Goal: Task Accomplishment & Management: Manage account settings

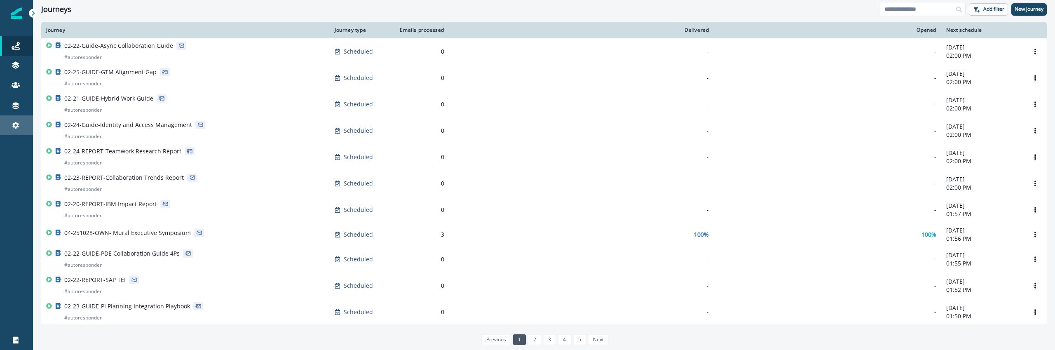
click at [14, 134] on link "Settings" at bounding box center [16, 125] width 33 height 20
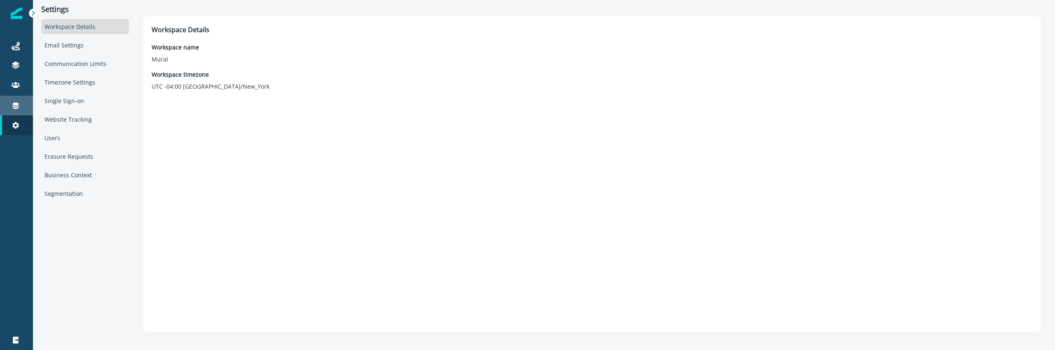
click at [18, 106] on icon at bounding box center [16, 106] width 6 height 7
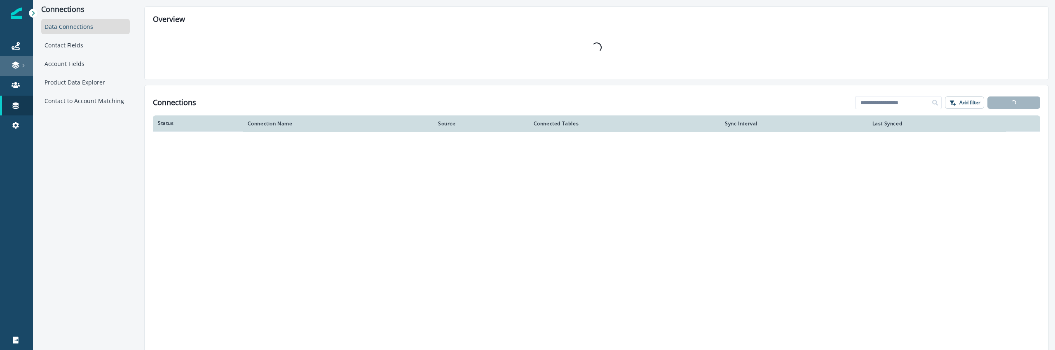
click at [16, 75] on link at bounding box center [16, 66] width 33 height 20
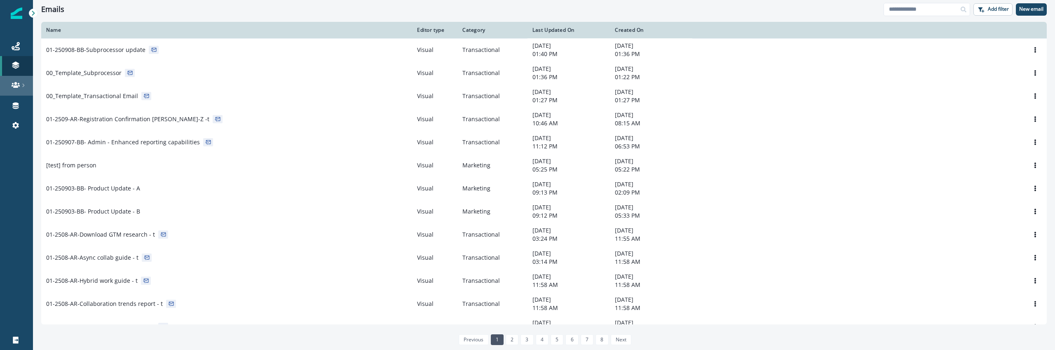
click at [14, 89] on link at bounding box center [16, 86] width 33 height 20
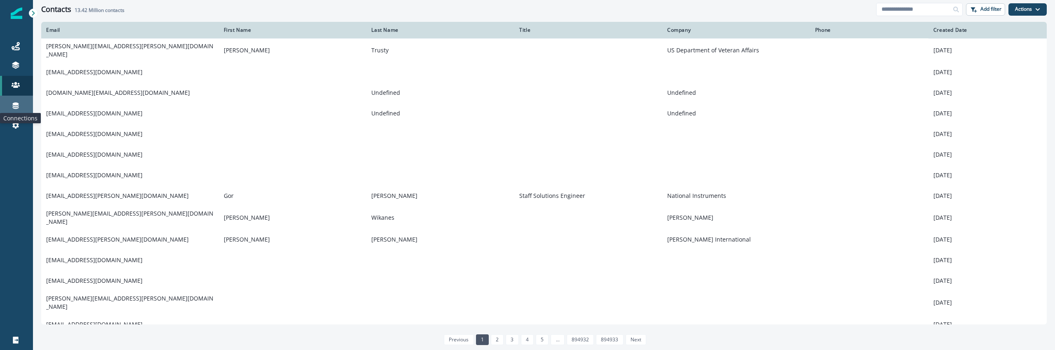
click at [19, 103] on icon at bounding box center [16, 105] width 8 height 8
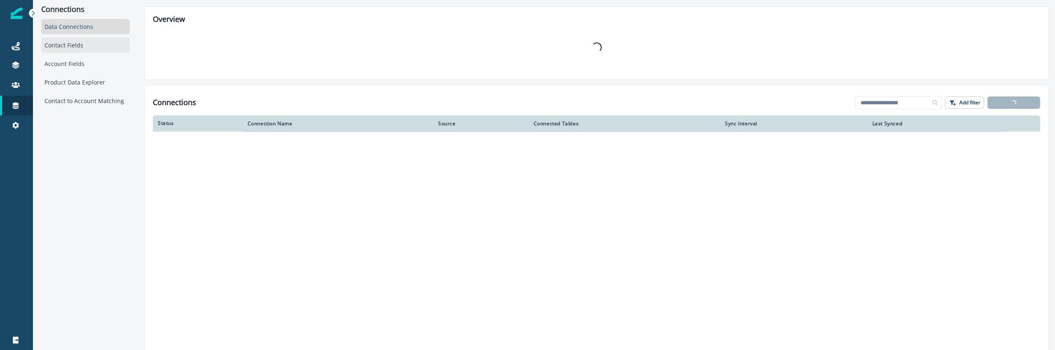
click at [87, 49] on div "Contact Fields" at bounding box center [85, 44] width 89 height 15
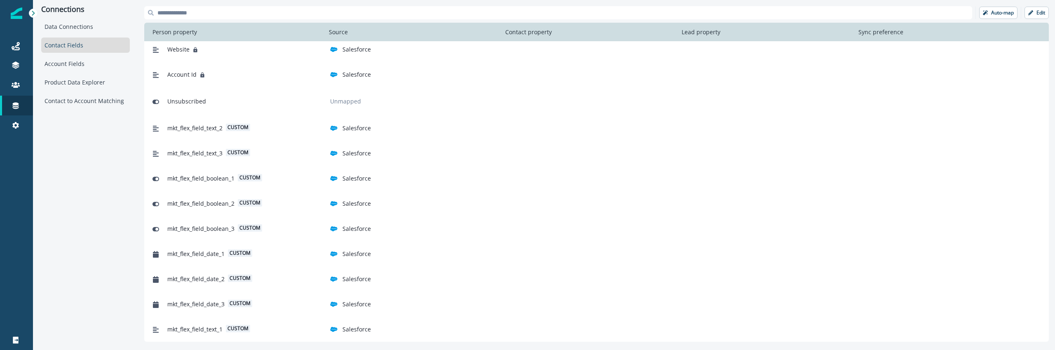
scroll to position [457, 0]
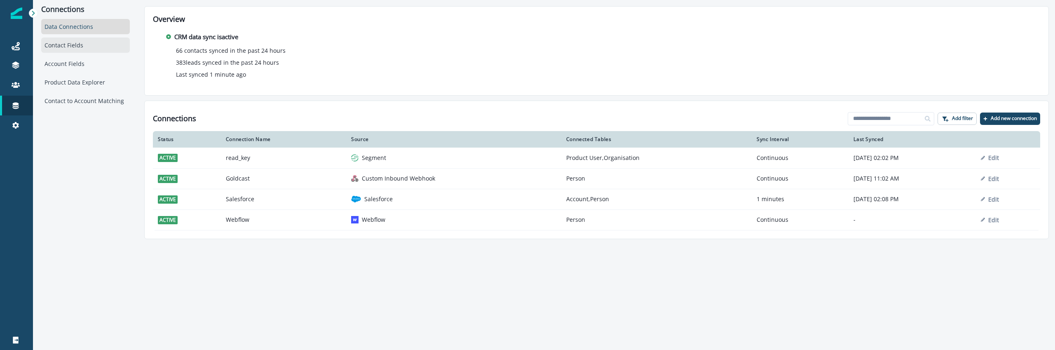
click at [93, 49] on div "Contact Fields" at bounding box center [85, 44] width 89 height 15
